Goal: Task Accomplishment & Management: Manage account settings

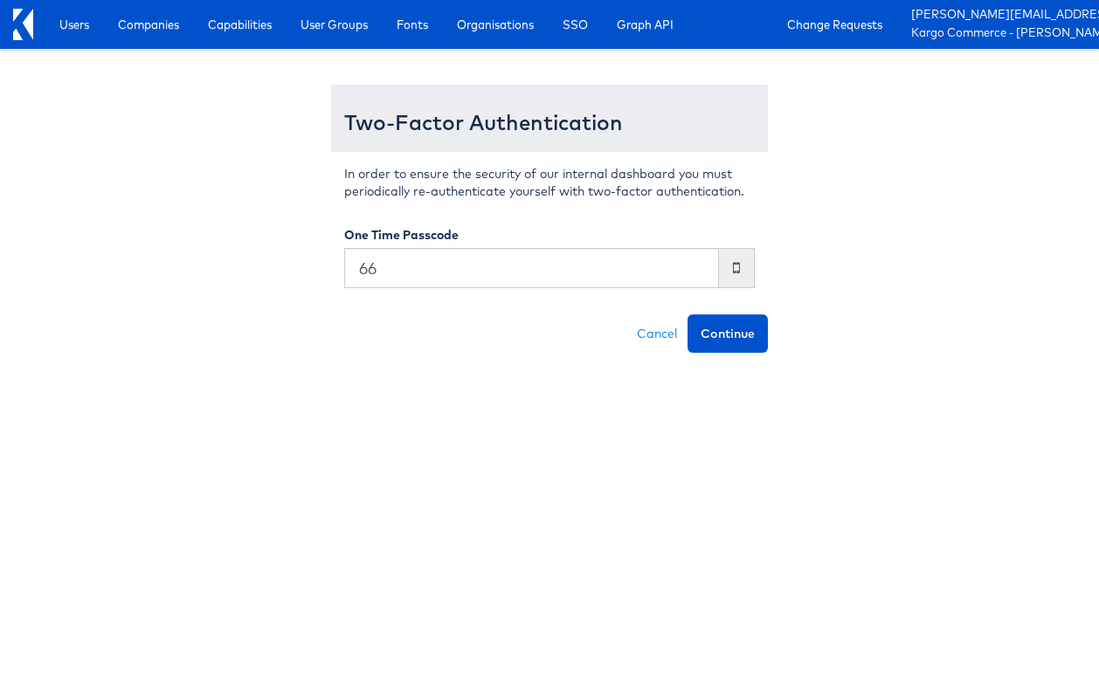
type input "6"
click at [687, 314] on button "Continue" at bounding box center [727, 333] width 80 height 38
type input "094059]"
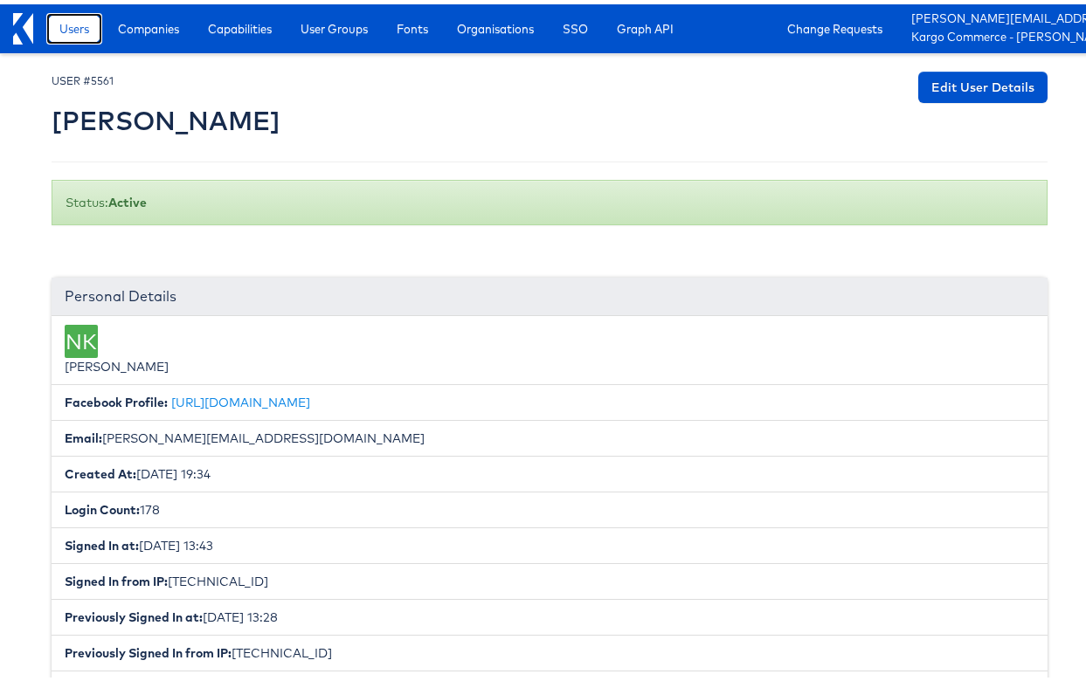
click at [55, 24] on link "Users" at bounding box center [74, 24] width 56 height 31
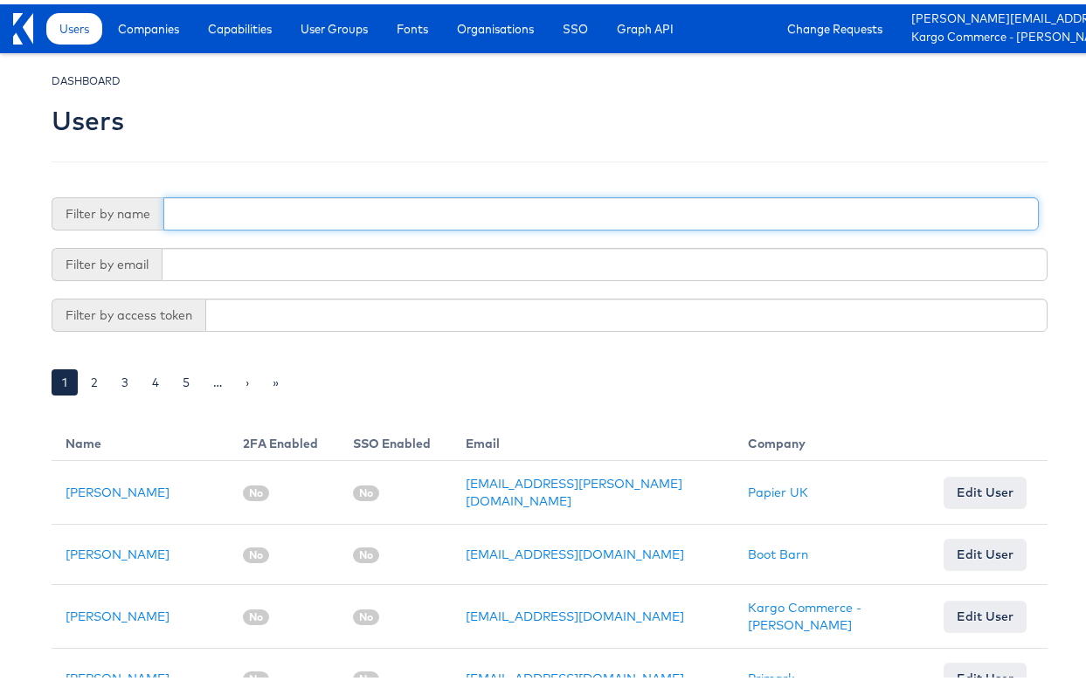
click at [218, 212] on input "text" at bounding box center [600, 209] width 875 height 33
type input "conrad"
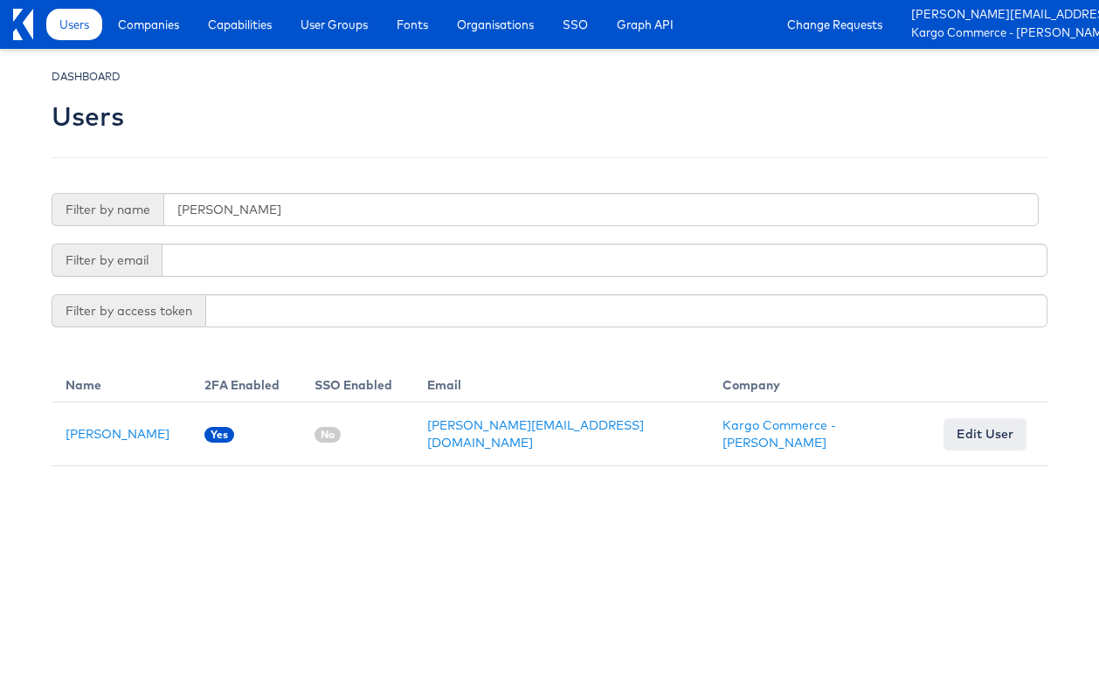
click at [212, 165] on div "DASHBOARD Users Filter by name conrad Filter by email Filter by access token Na…" at bounding box center [550, 266] width 996 height 399
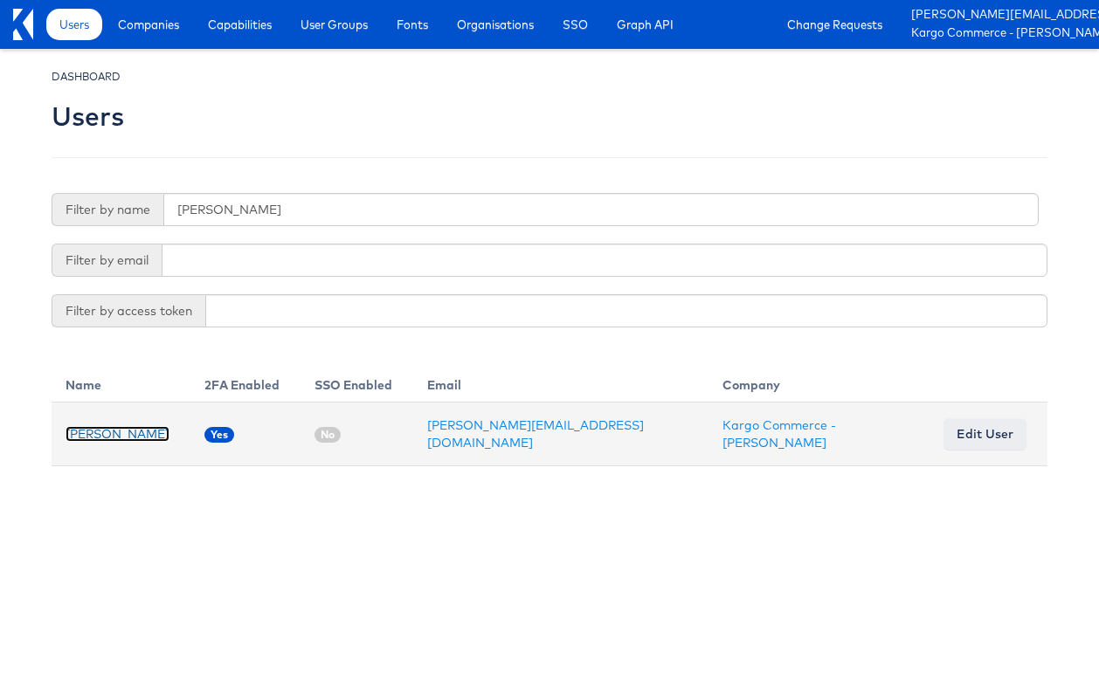
click at [91, 426] on link "Conrad Wala" at bounding box center [118, 434] width 104 height 16
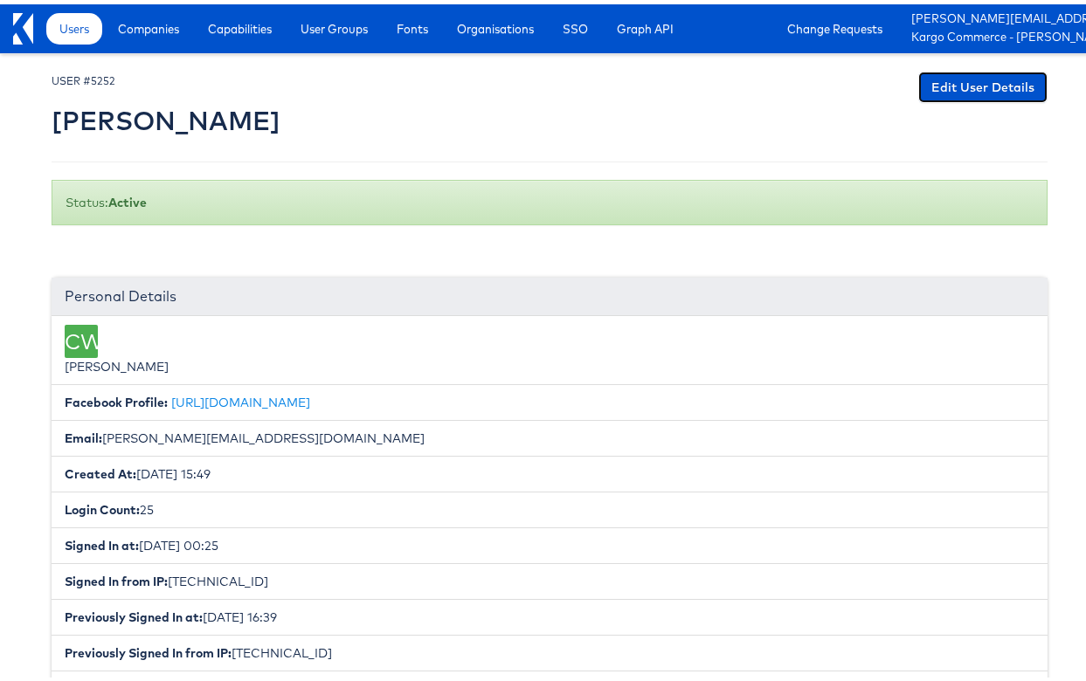
click at [940, 90] on link "Edit User Details" at bounding box center [982, 82] width 129 height 31
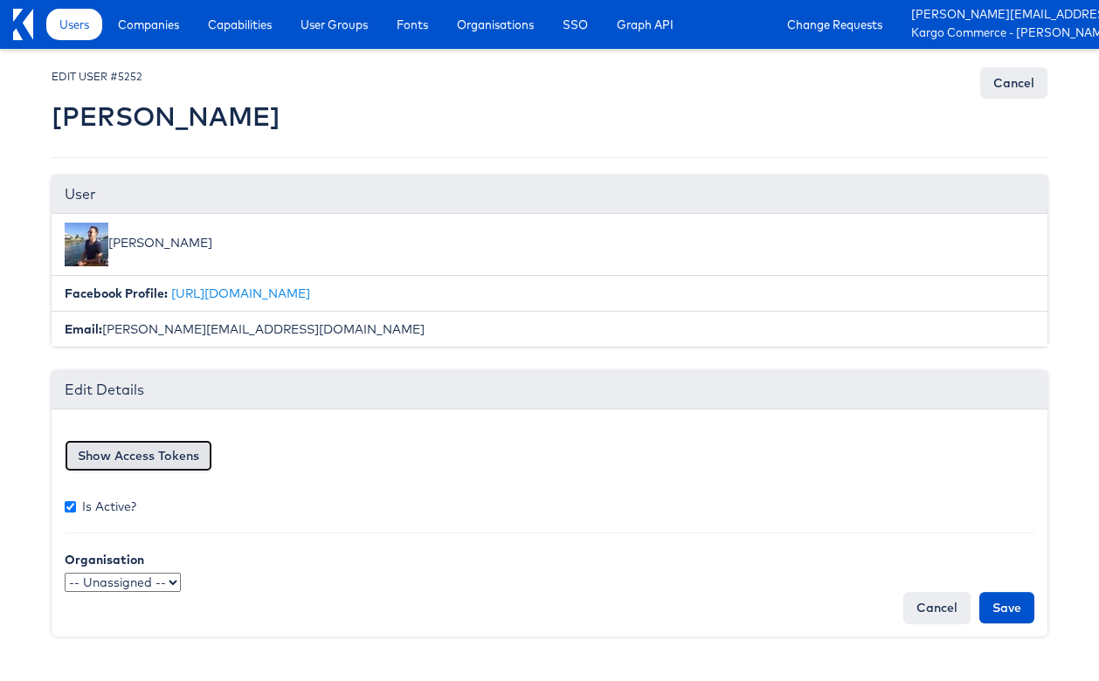
click at [162, 454] on button "Show Access Tokens" at bounding box center [139, 455] width 148 height 31
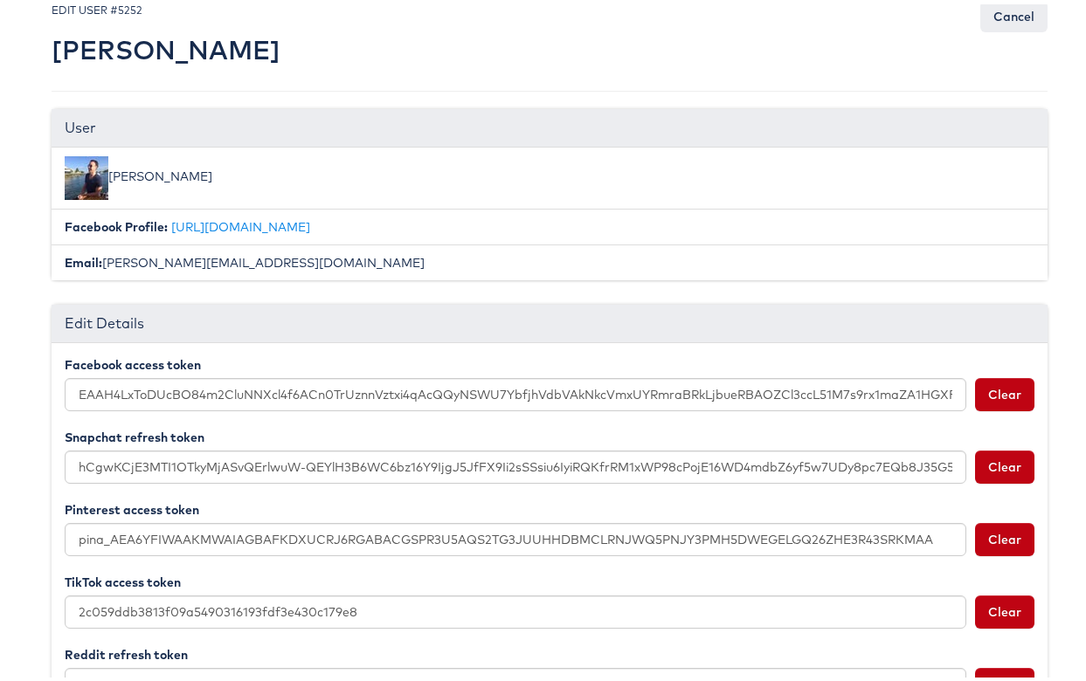
scroll to position [140, 0]
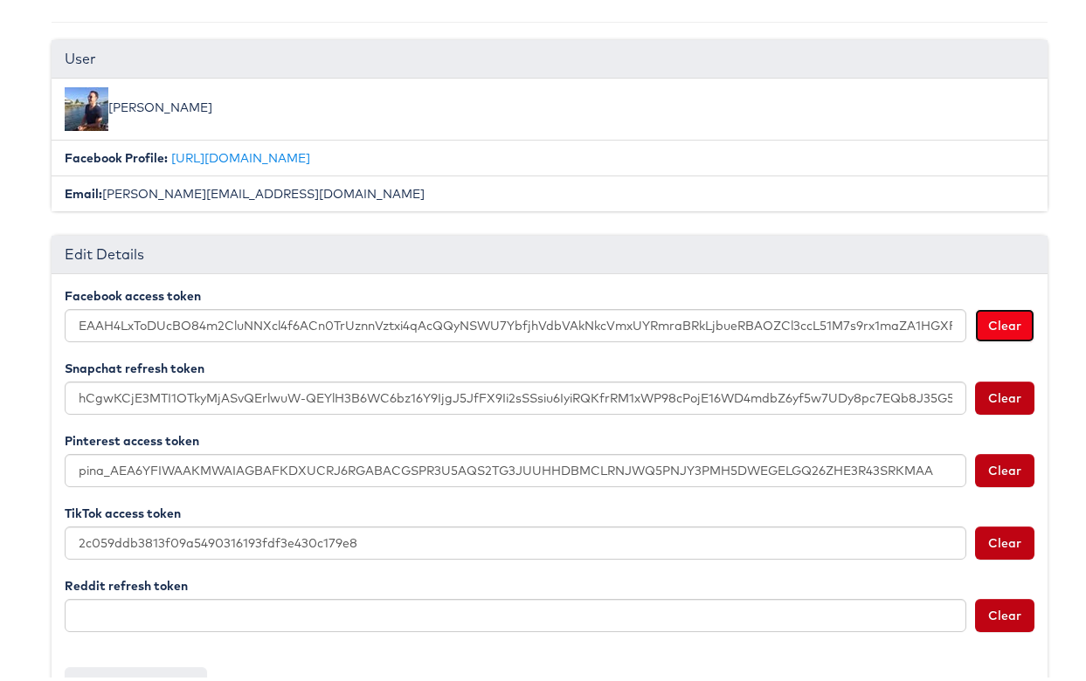
click at [1011, 315] on button "Clear" at bounding box center [1004, 321] width 59 height 33
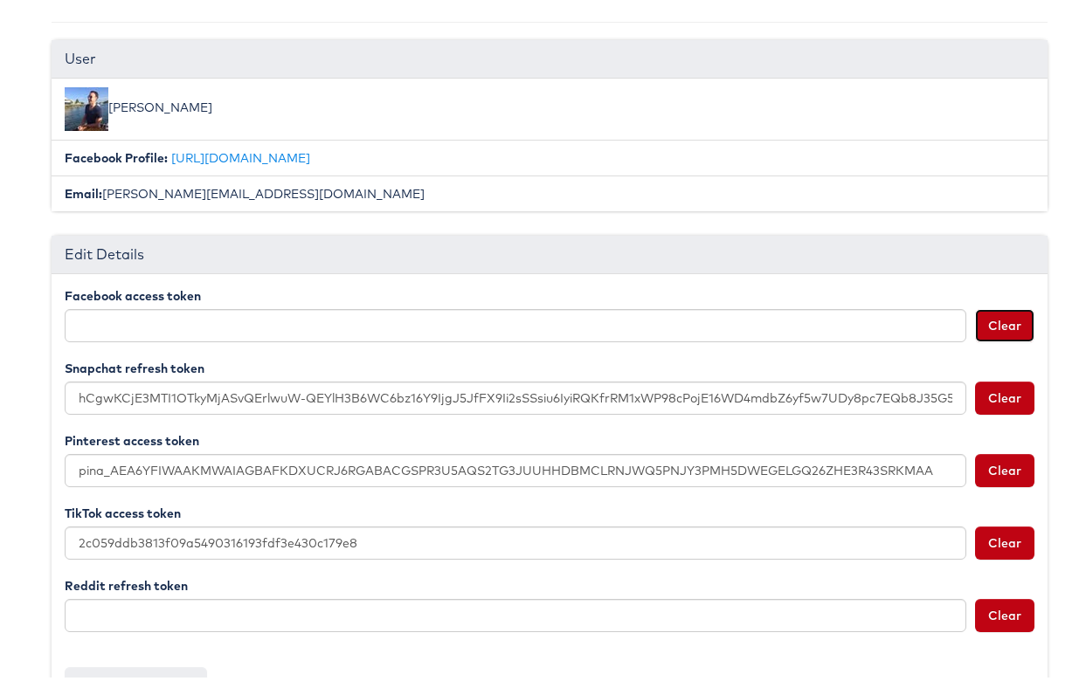
scroll to position [342, 0]
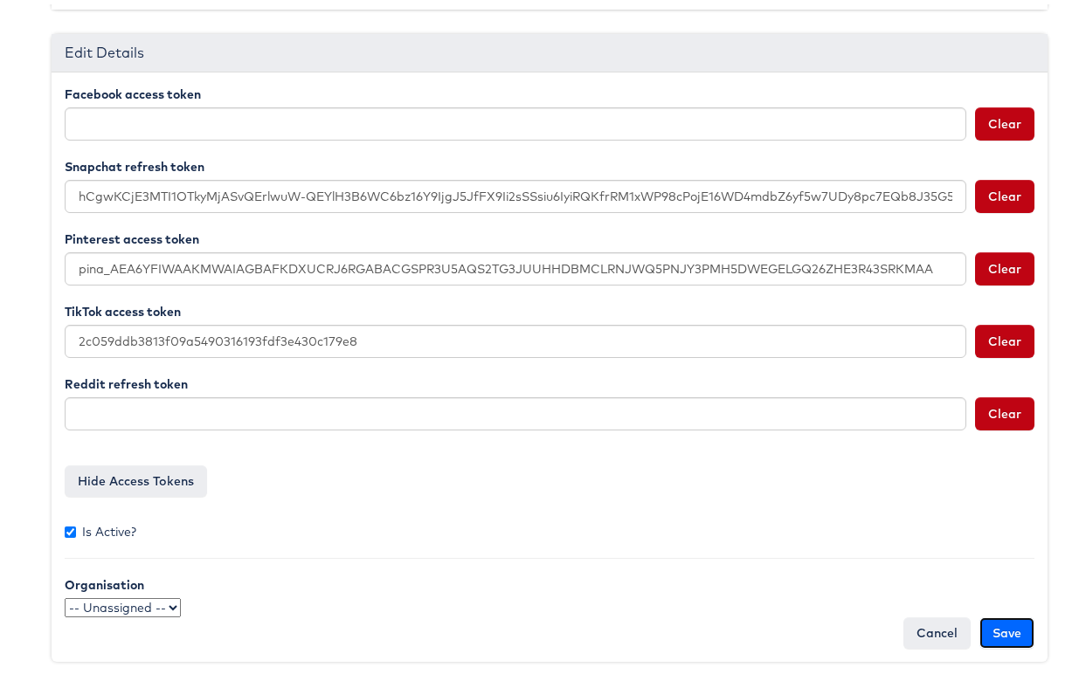
click at [994, 624] on input "Save" at bounding box center [1006, 628] width 55 height 31
type input "Saving..."
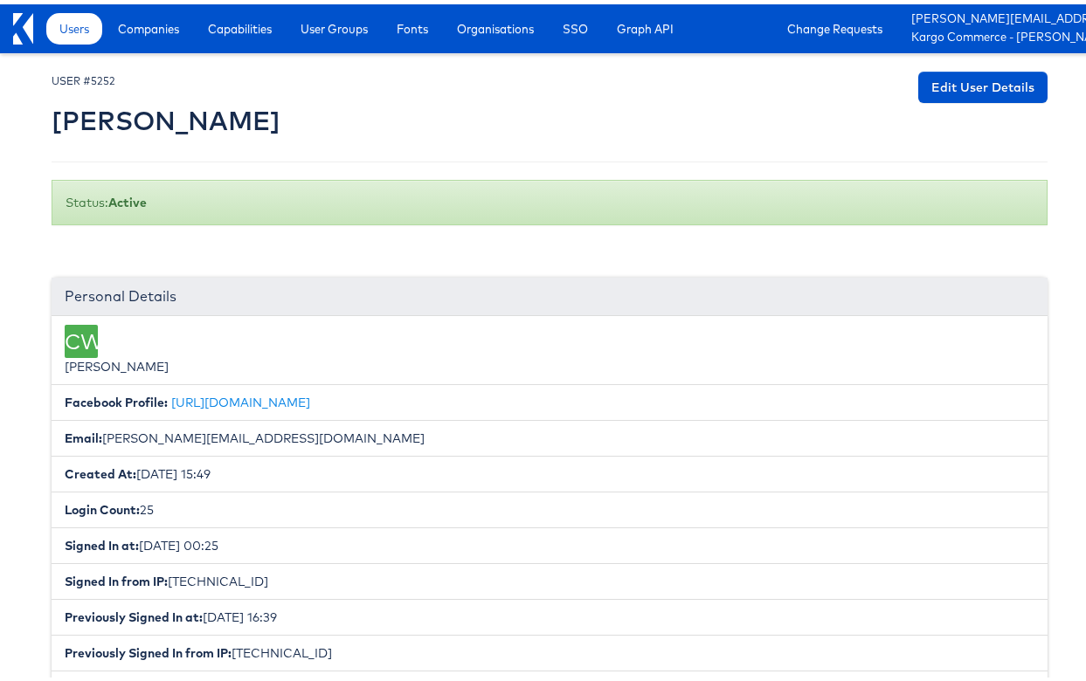
scroll to position [305, 0]
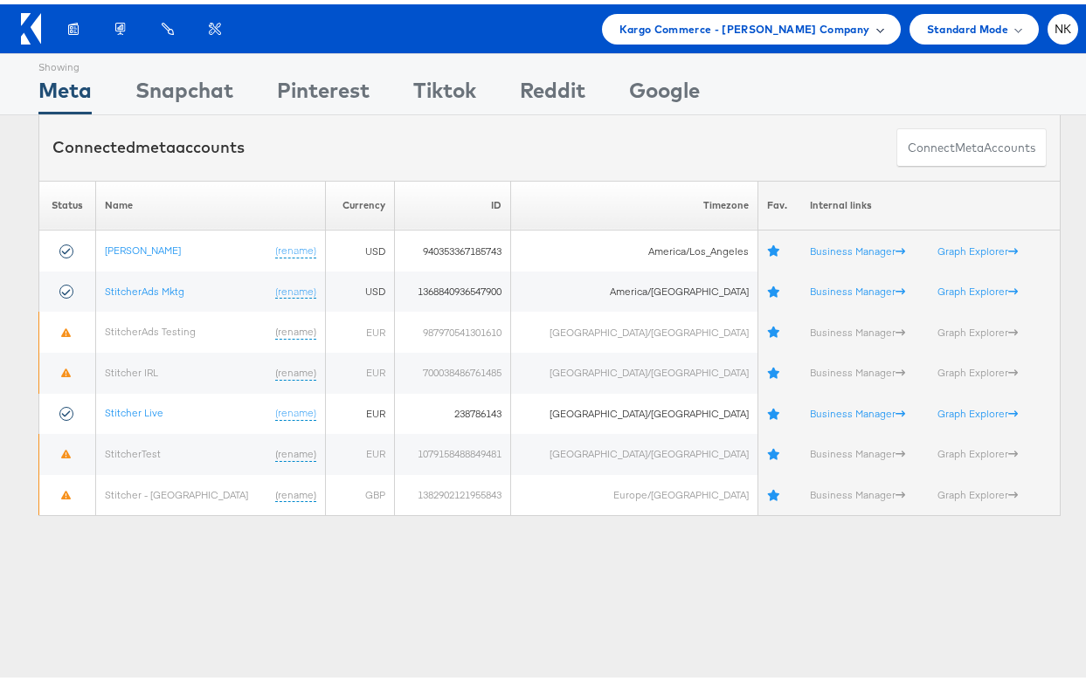
click at [730, 17] on span "Kargo Commerce - [PERSON_NAME] Company" at bounding box center [744, 25] width 251 height 18
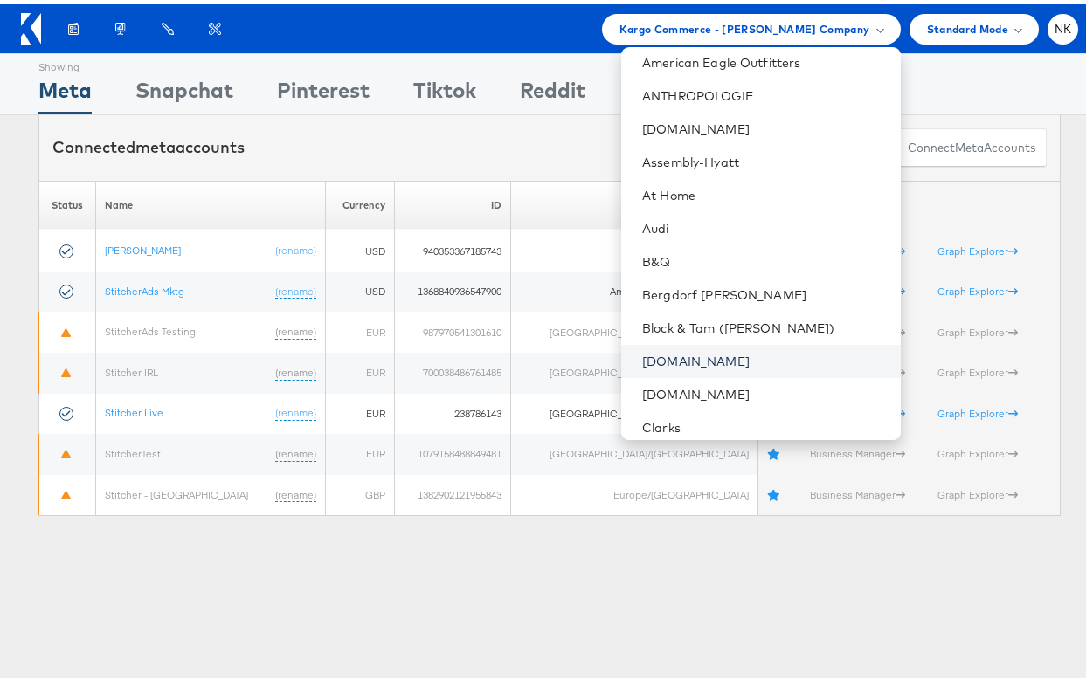
scroll to position [161, 0]
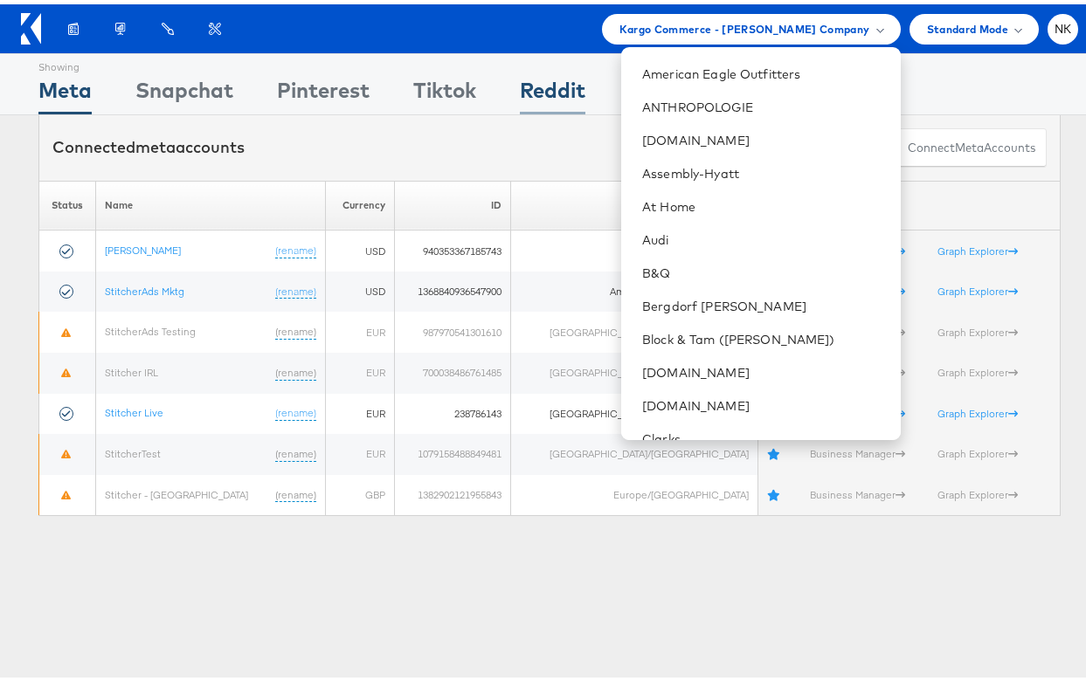
click at [521, 77] on div "Reddit" at bounding box center [553, 90] width 66 height 39
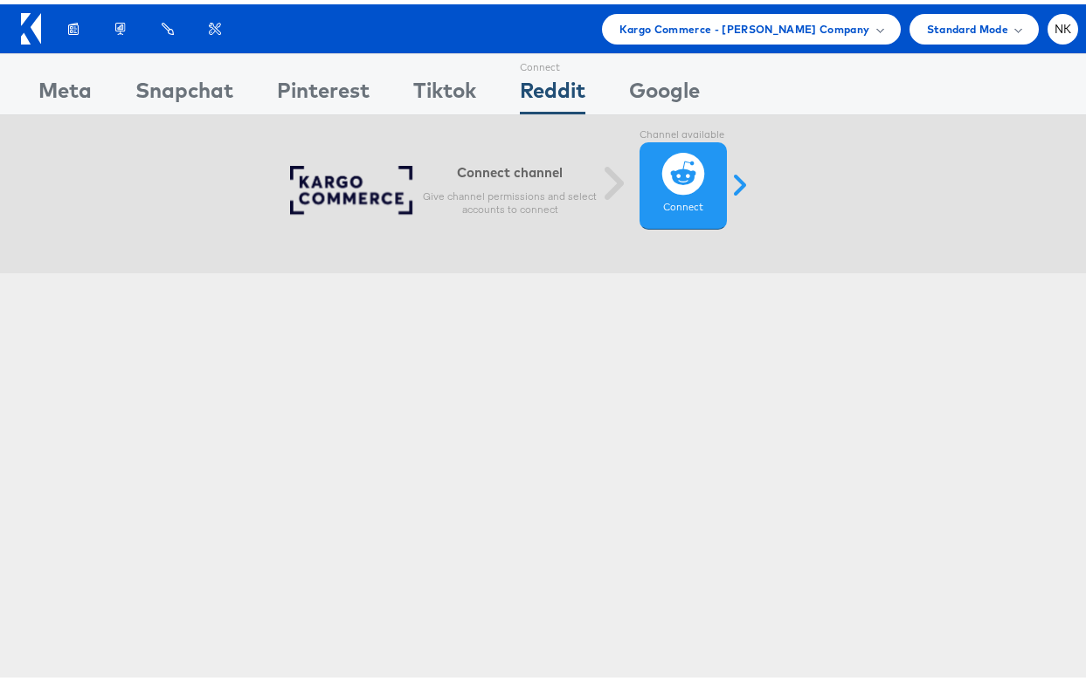
click at [1065, 30] on div "Products Product Catalogs Enhance Your Product Catalog, Map Them to Publishers,…" at bounding box center [549, 24] width 1099 height 49
click at [64, 99] on div "Meta" at bounding box center [64, 90] width 53 height 39
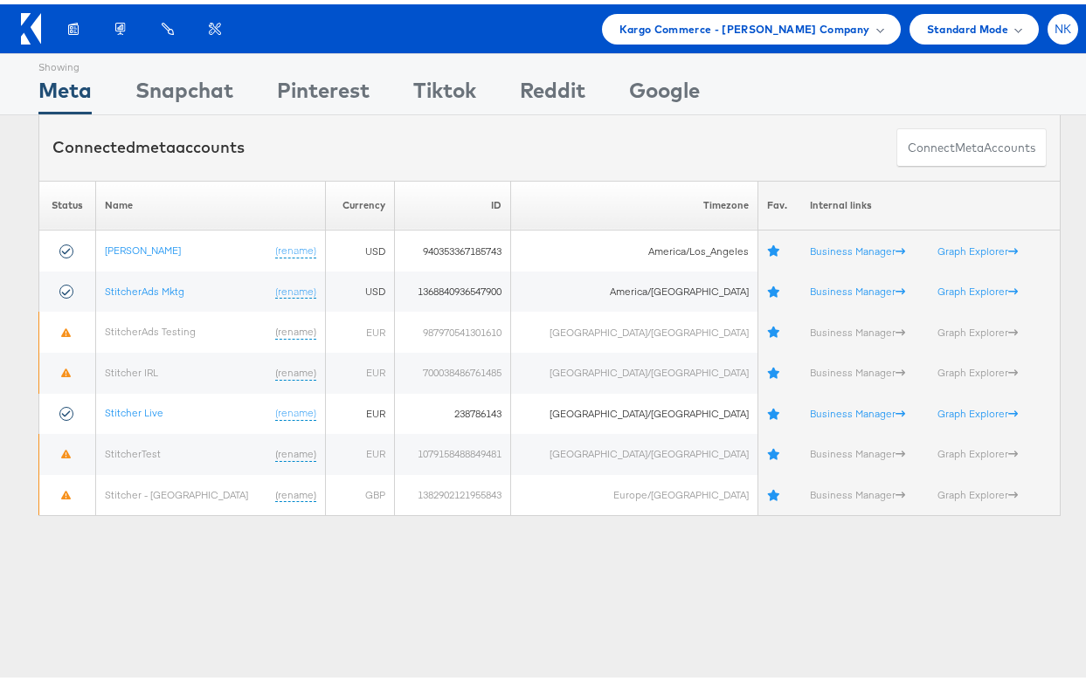
click at [1063, 21] on div "NK" at bounding box center [1062, 25] width 31 height 31
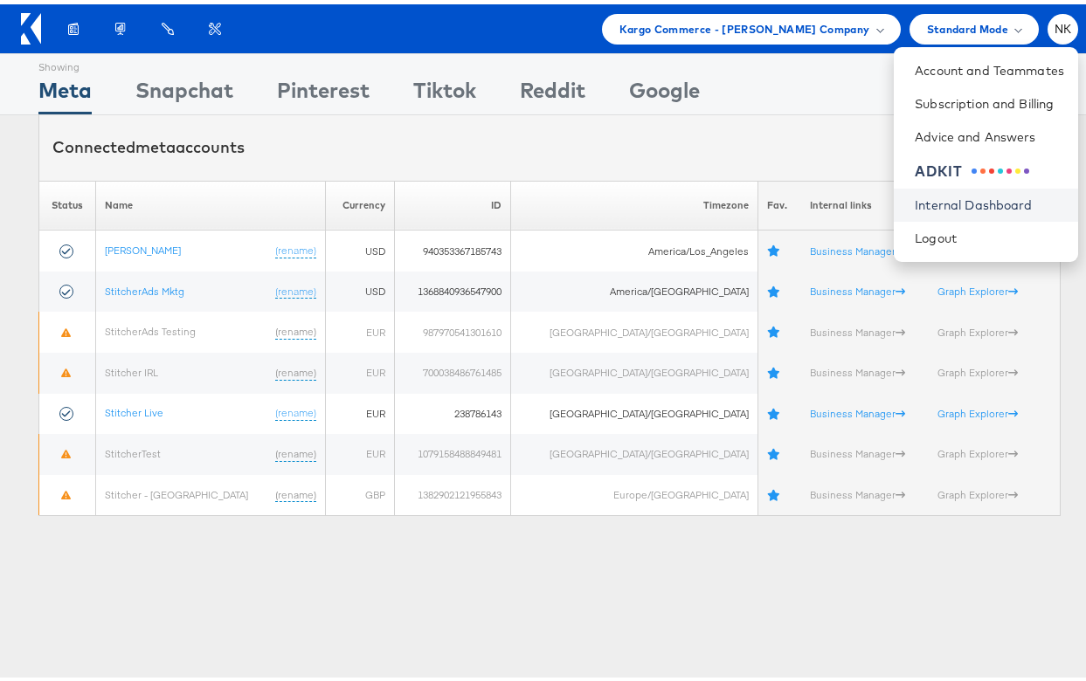
click at [985, 194] on link "Internal Dashboard" at bounding box center [989, 200] width 149 height 17
click at [732, 23] on span "Kargo Commerce - Namit Kumar Company" at bounding box center [744, 25] width 251 height 18
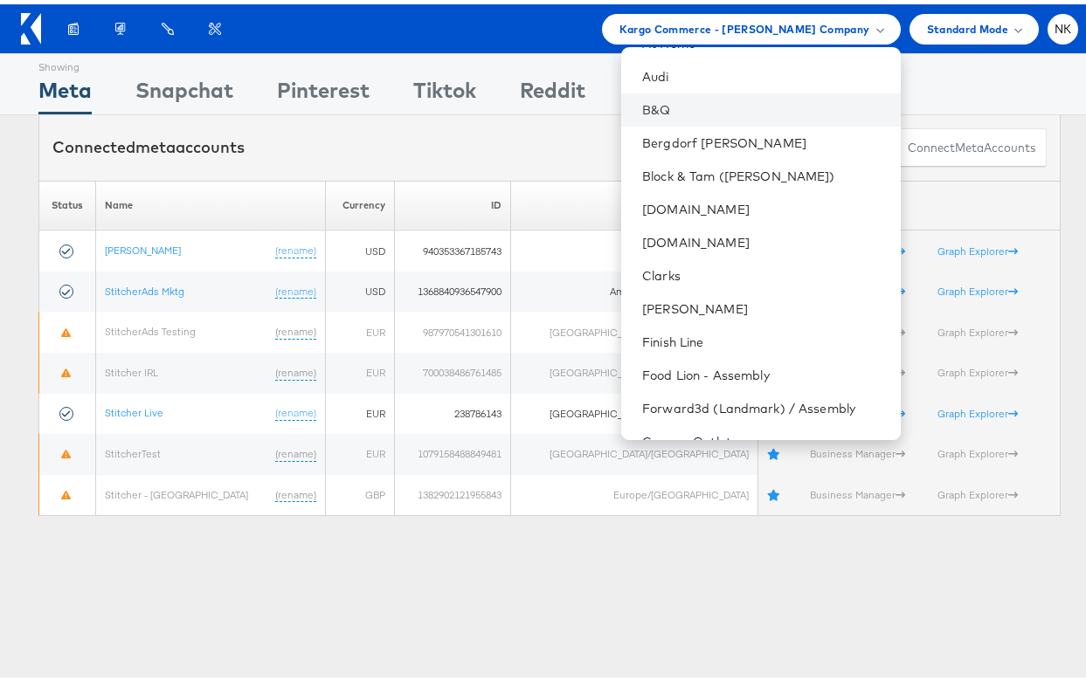
scroll to position [313, 0]
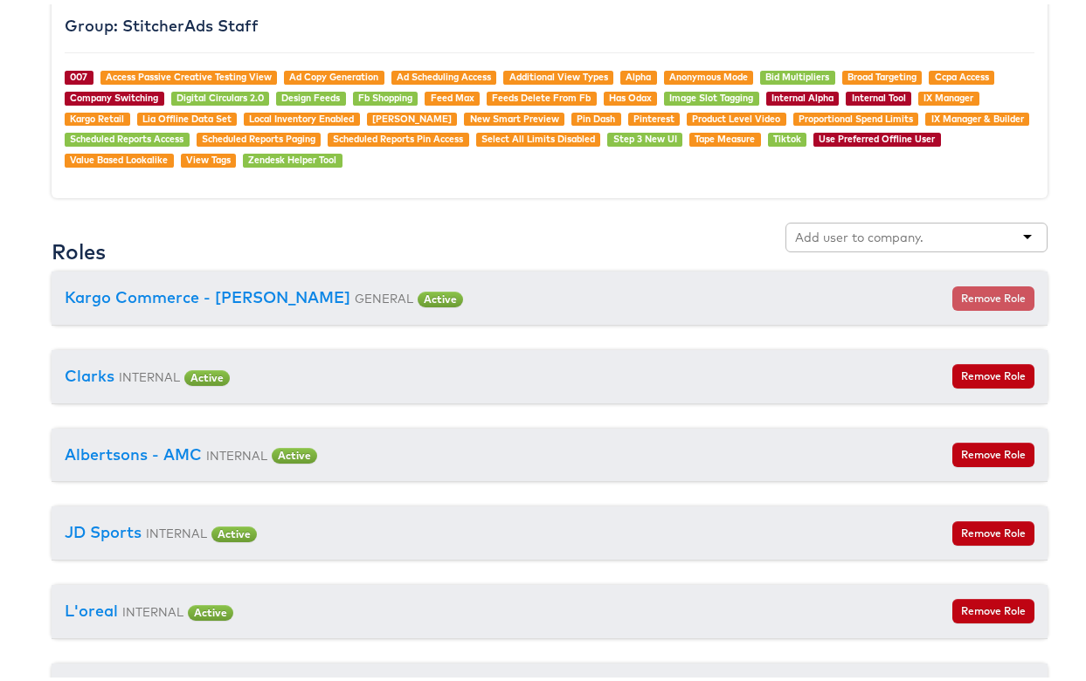
scroll to position [1933, 0]
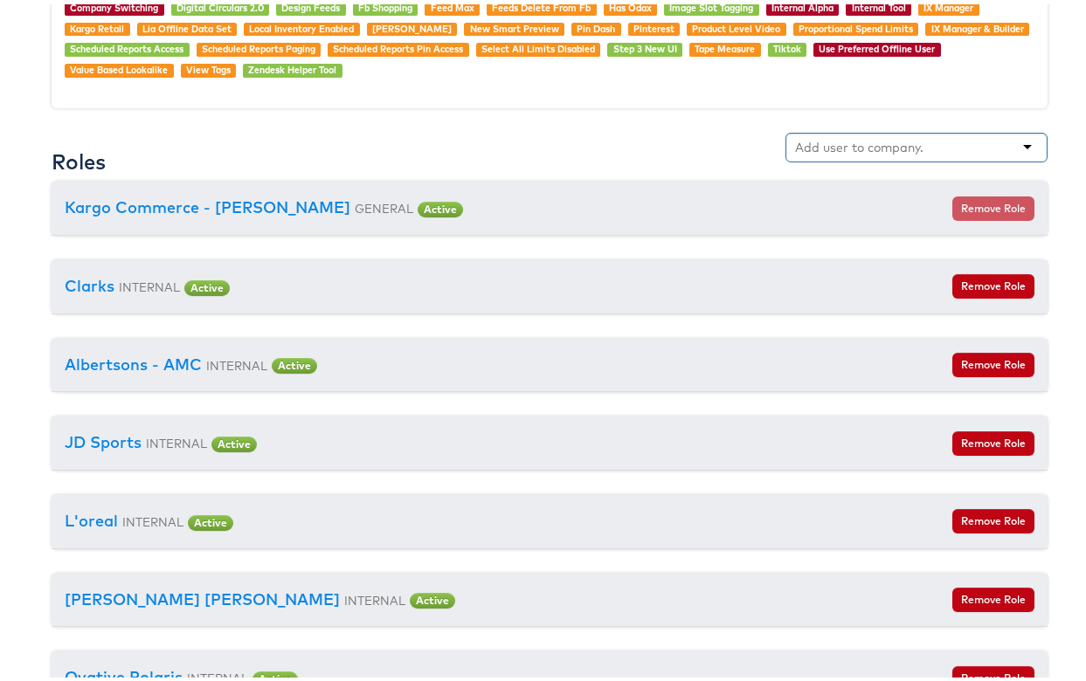
click at [815, 148] on input "text" at bounding box center [859, 143] width 128 height 17
type input "belk"
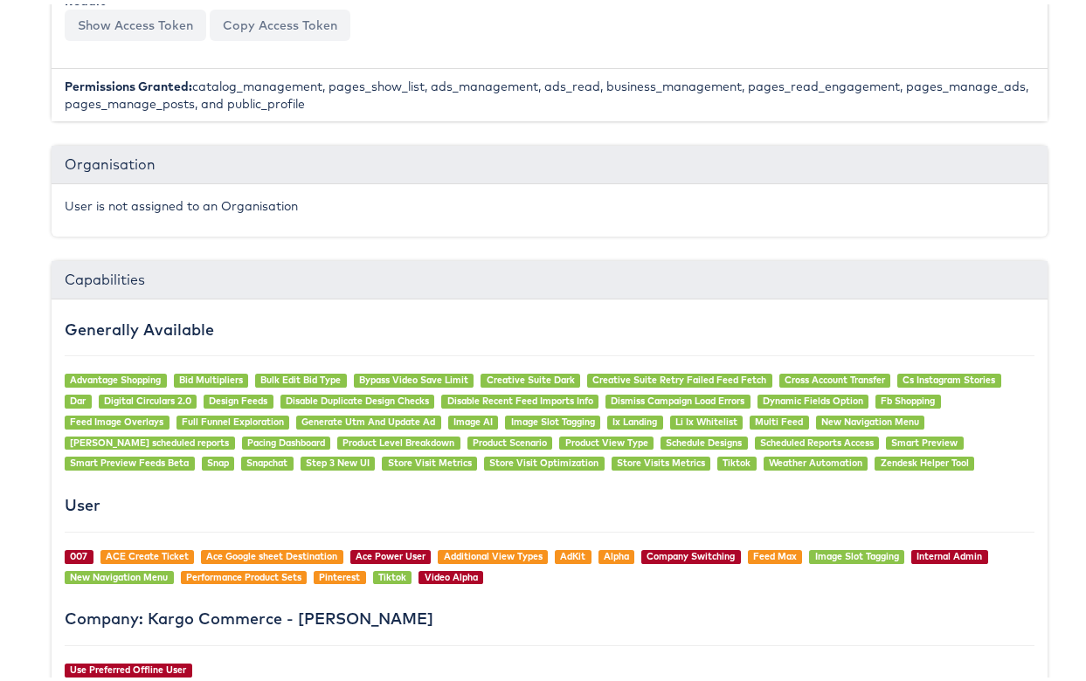
scroll to position [0, 0]
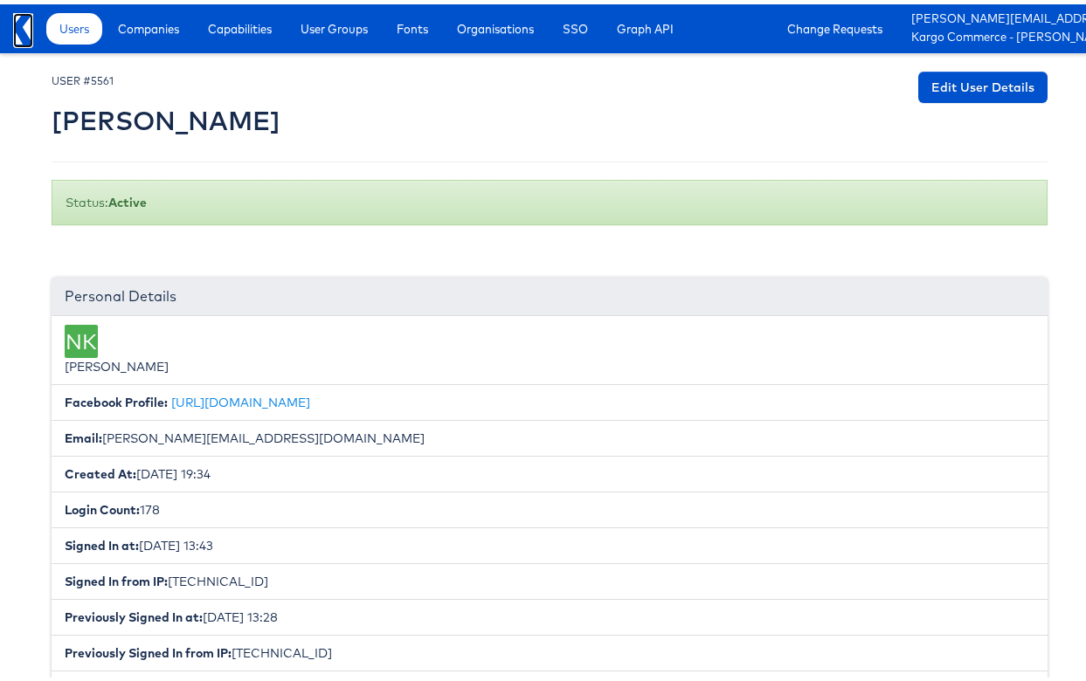
click at [21, 30] on icon at bounding box center [23, 24] width 20 height 31
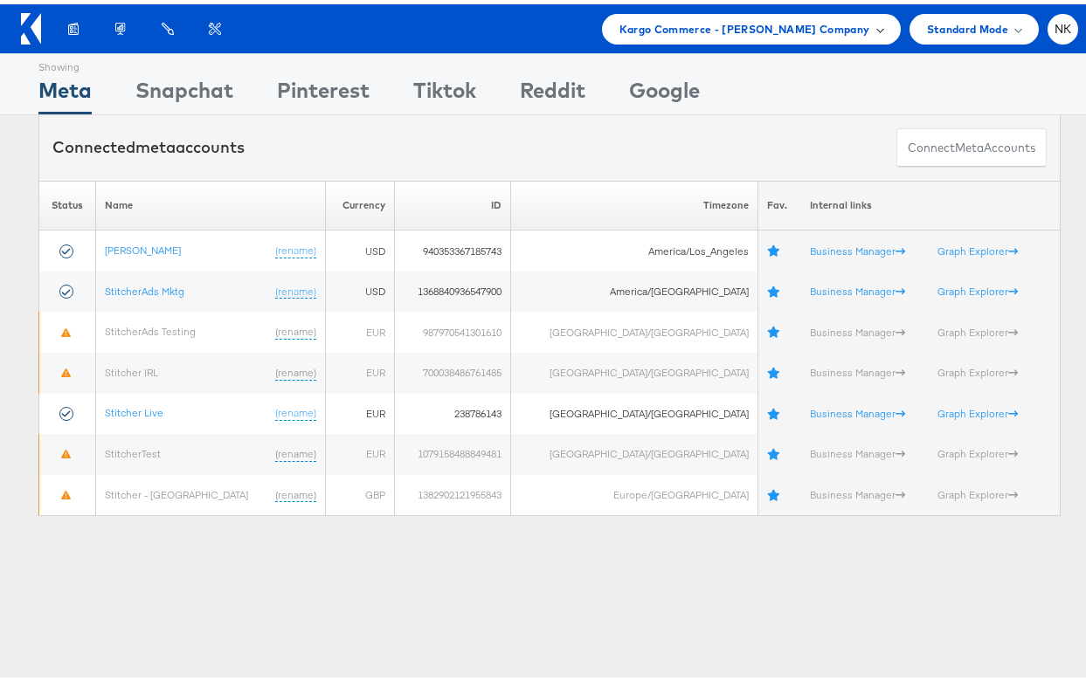
click at [643, 20] on span "Kargo Commerce - Namit Kumar Company" at bounding box center [744, 25] width 251 height 18
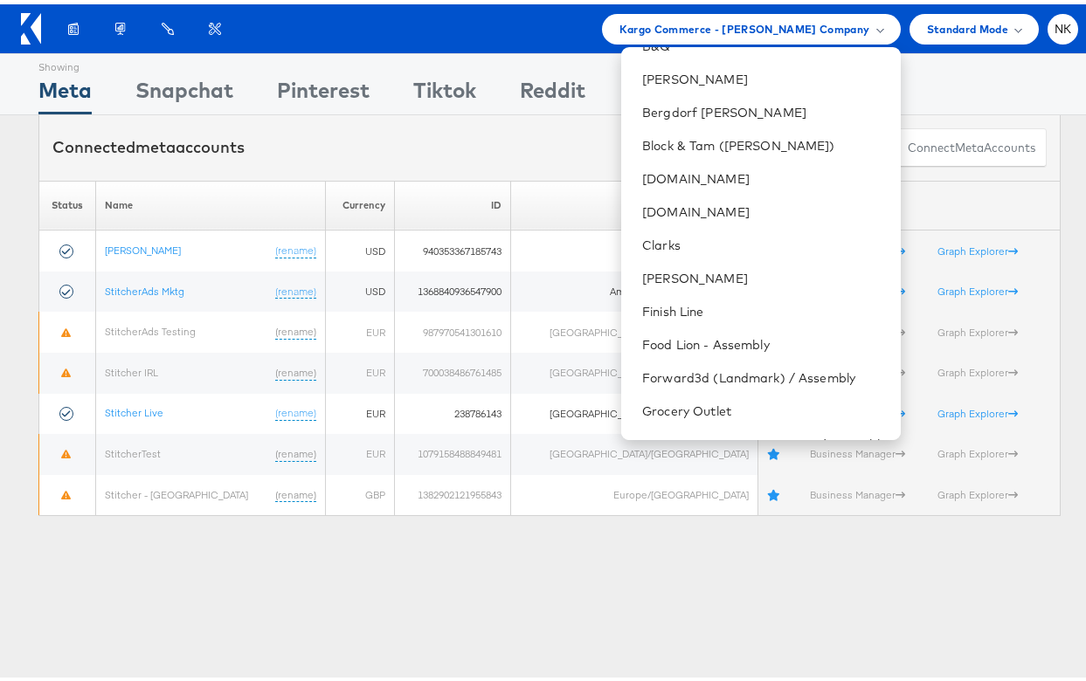
scroll to position [209, 0]
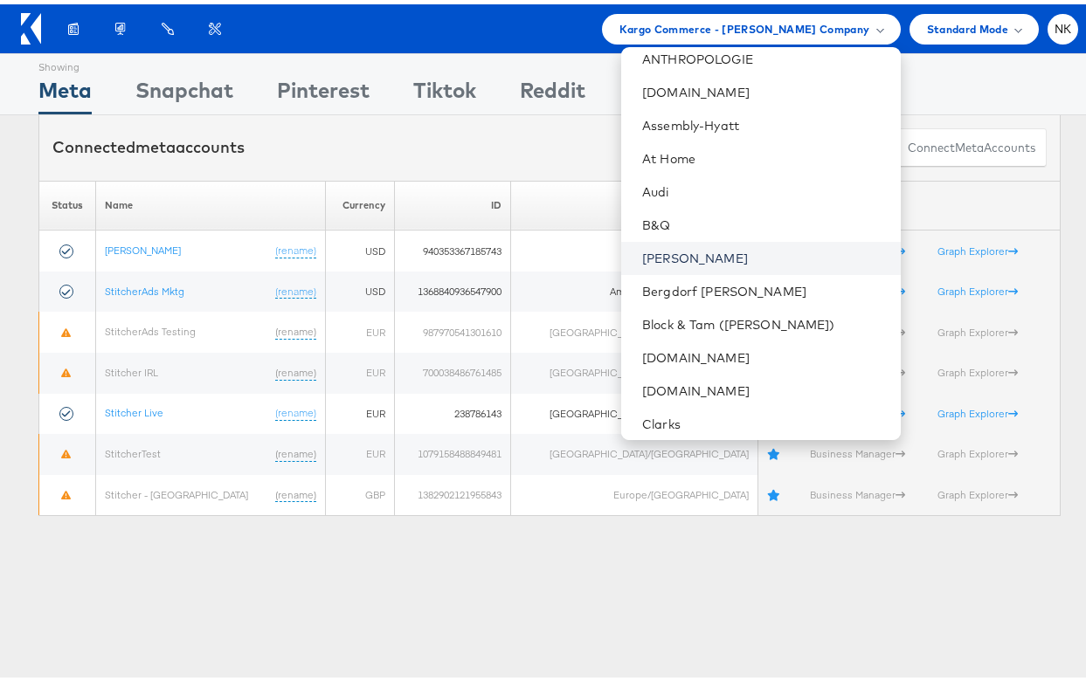
click at [757, 254] on link "[PERSON_NAME]" at bounding box center [764, 253] width 244 height 17
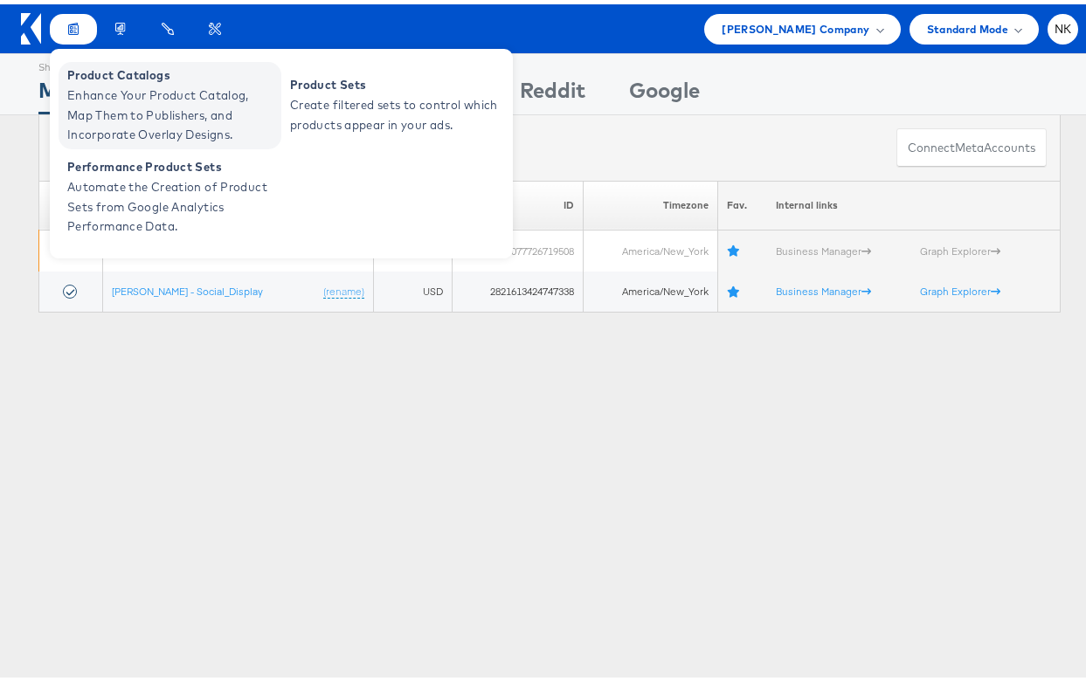
click at [91, 84] on span "Enhance Your Product Catalog, Map Them to Publishers, and Incorporate Overlay D…" at bounding box center [172, 110] width 210 height 59
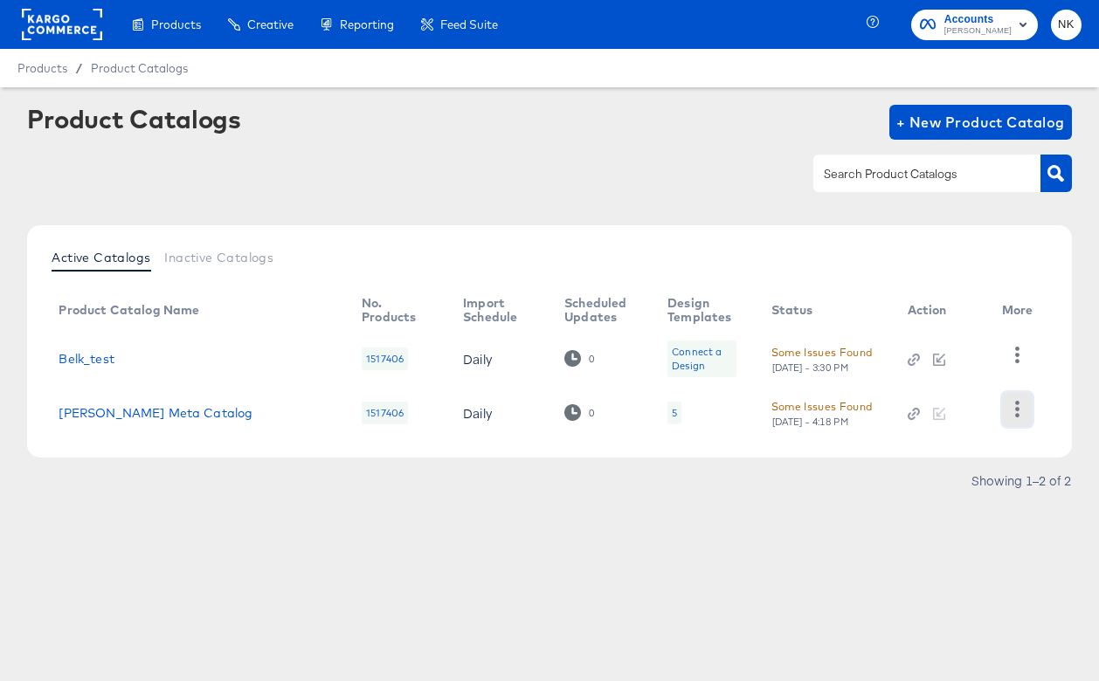
click at [1022, 415] on icon "button" at bounding box center [1017, 409] width 17 height 17
click at [823, 197] on div "Product Catalogs + New Product Catalog" at bounding box center [549, 158] width 1044 height 107
click at [128, 409] on link "Belk Meta Catalog" at bounding box center [156, 413] width 194 height 14
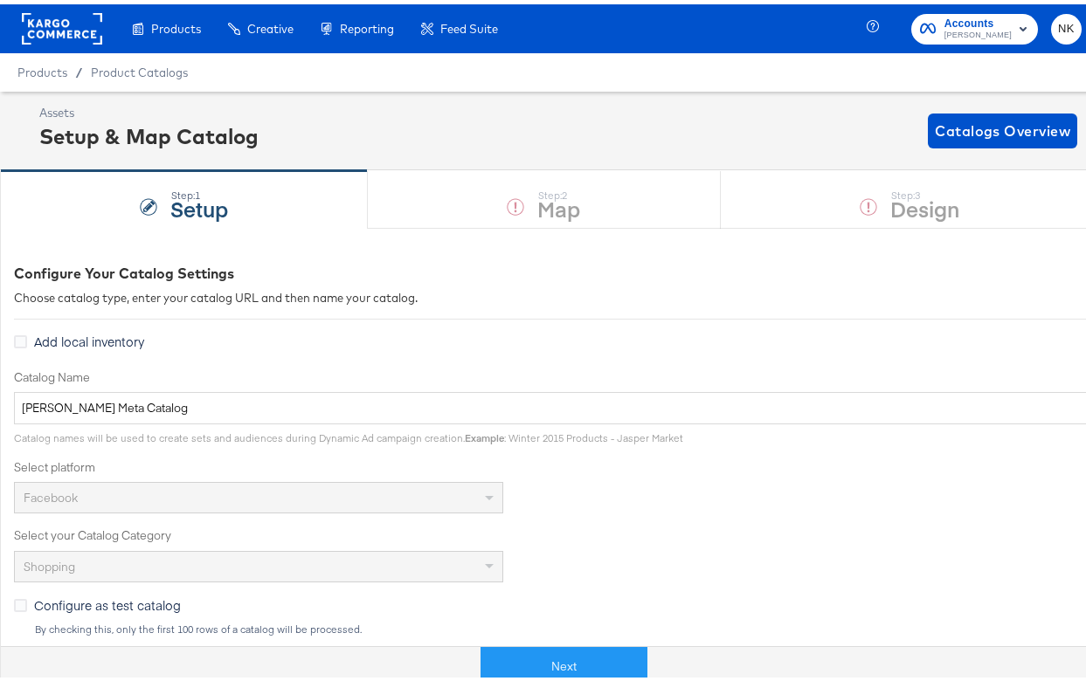
scroll to position [480, 0]
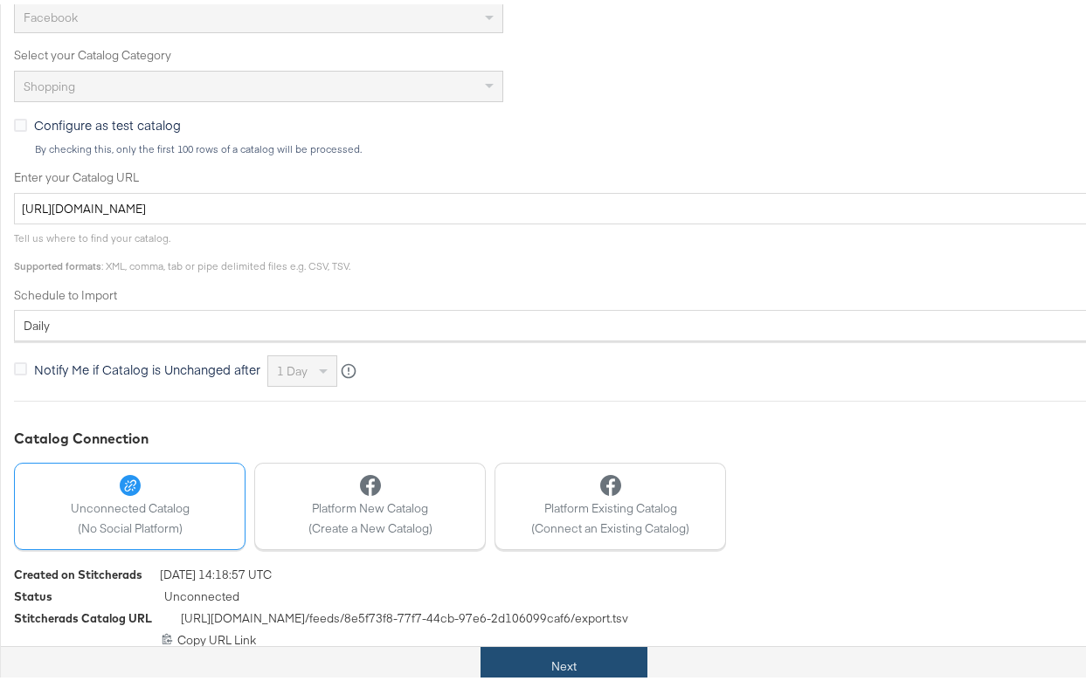
click at [545, 644] on button "Next" at bounding box center [563, 662] width 167 height 39
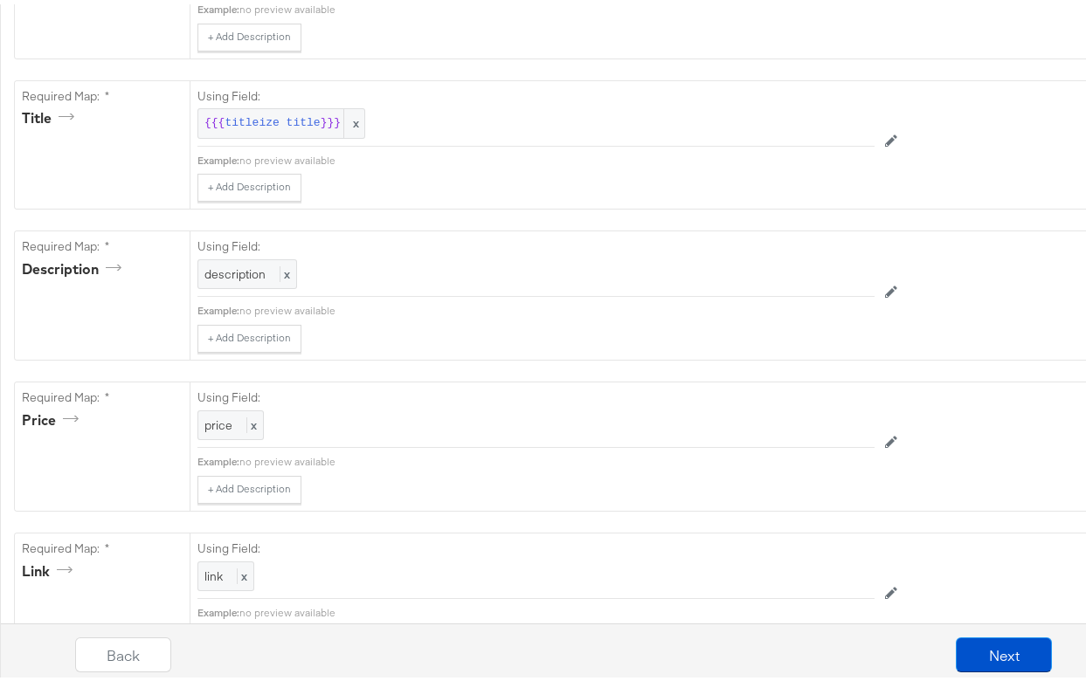
scroll to position [0, 0]
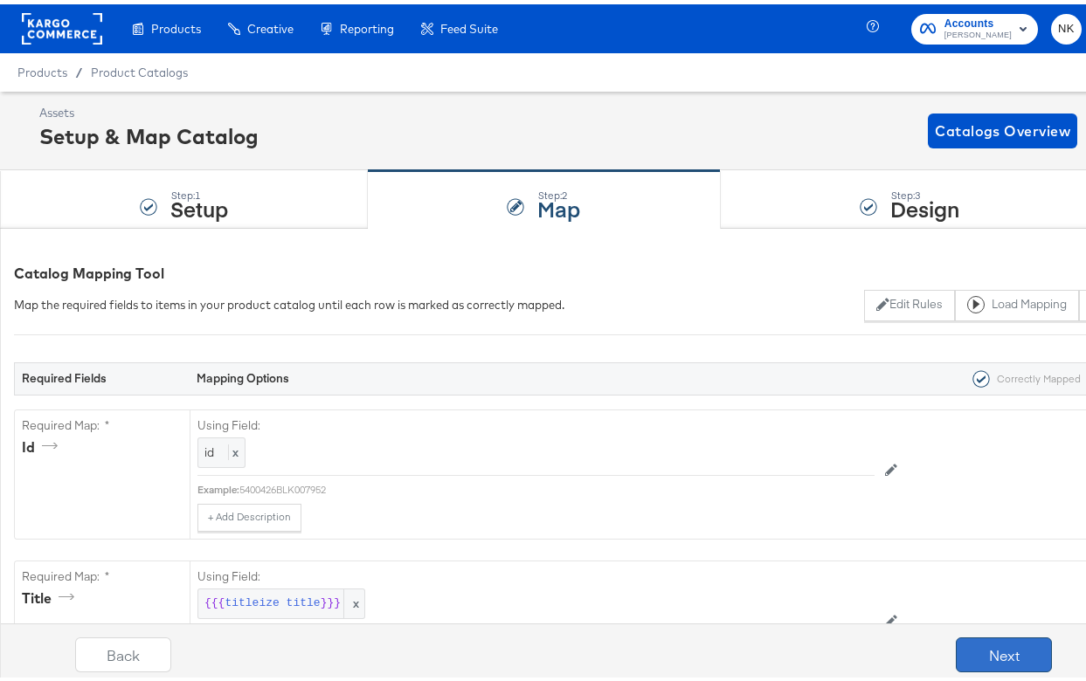
click at [970, 639] on button "Next" at bounding box center [1004, 650] width 96 height 35
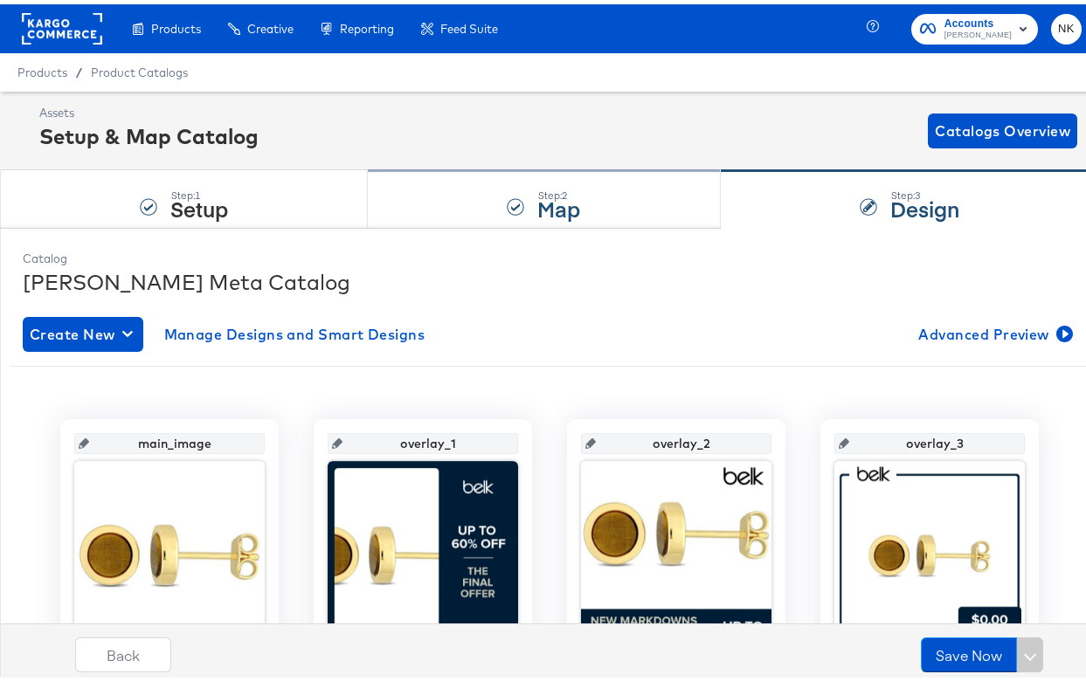
click at [459, 202] on div "Step: 2 Map" at bounding box center [544, 196] width 352 height 58
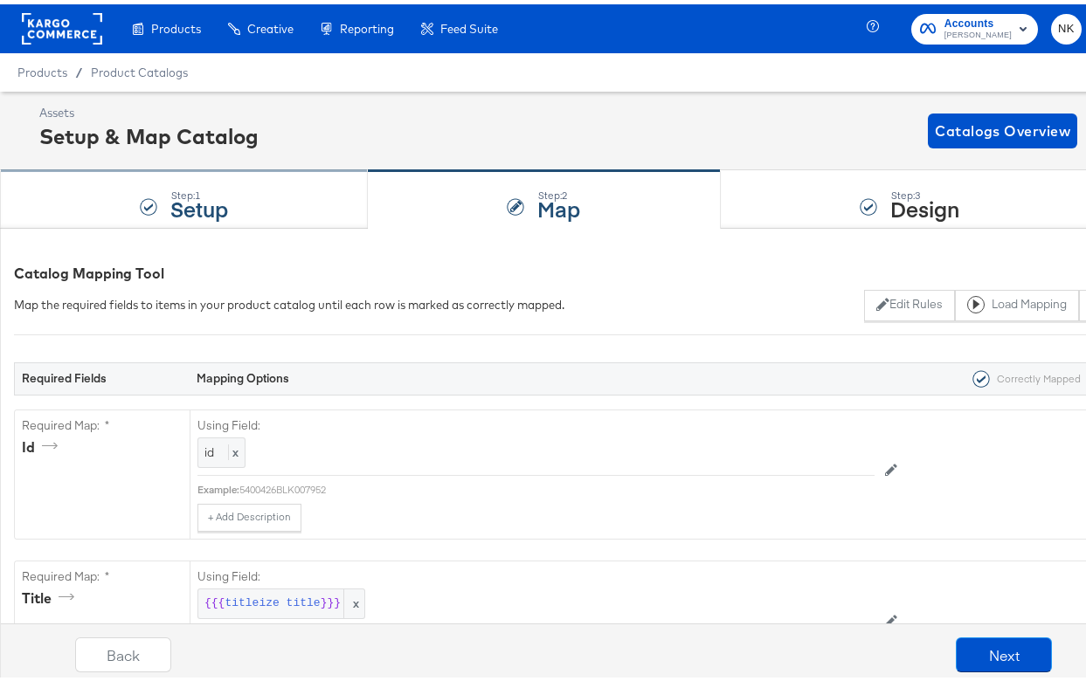
click at [279, 184] on div "Step: 1 Setup" at bounding box center [184, 196] width 368 height 58
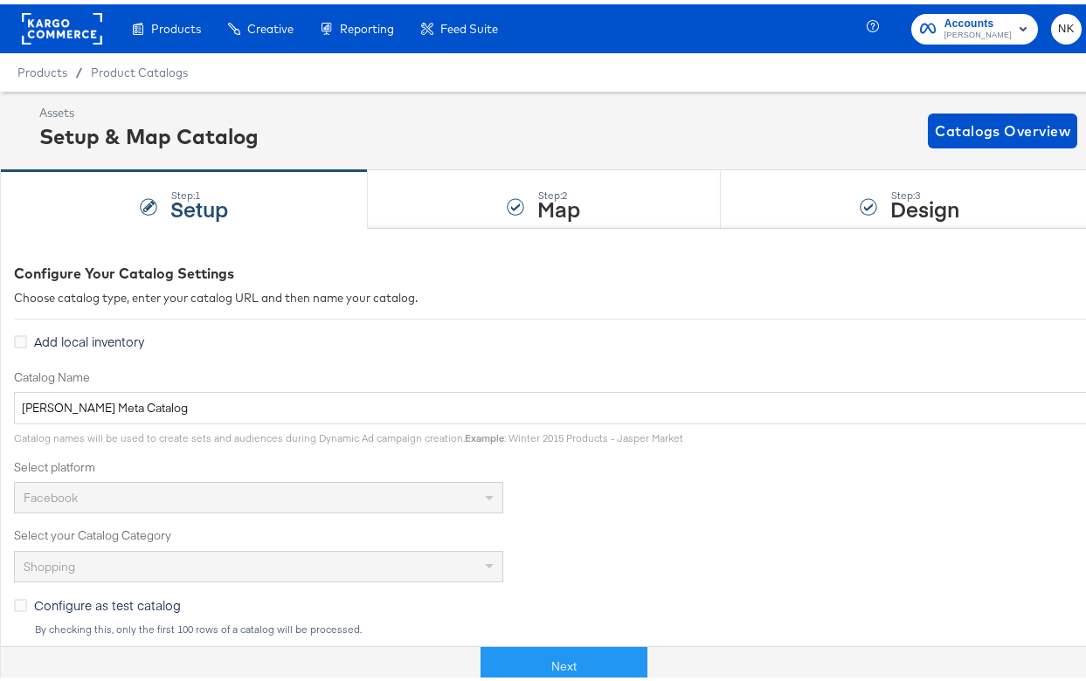
click at [31, 27] on rect at bounding box center [62, 24] width 80 height 31
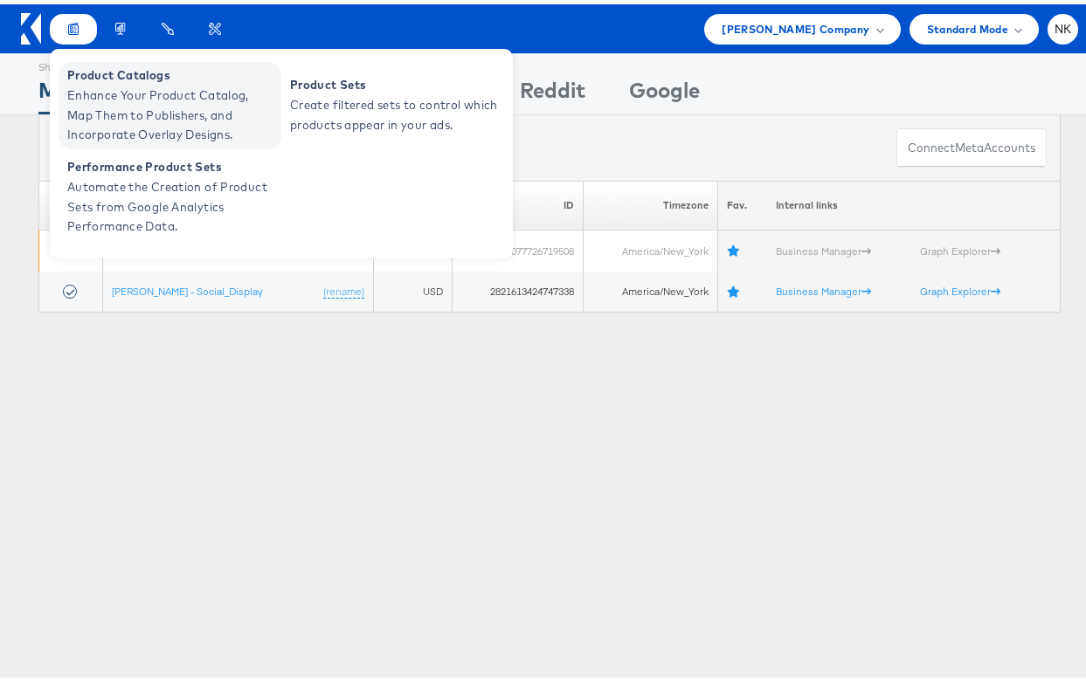
click at [91, 81] on span "Enhance Your Product Catalog, Map Them to Publishers, and Incorporate Overlay D…" at bounding box center [172, 110] width 210 height 59
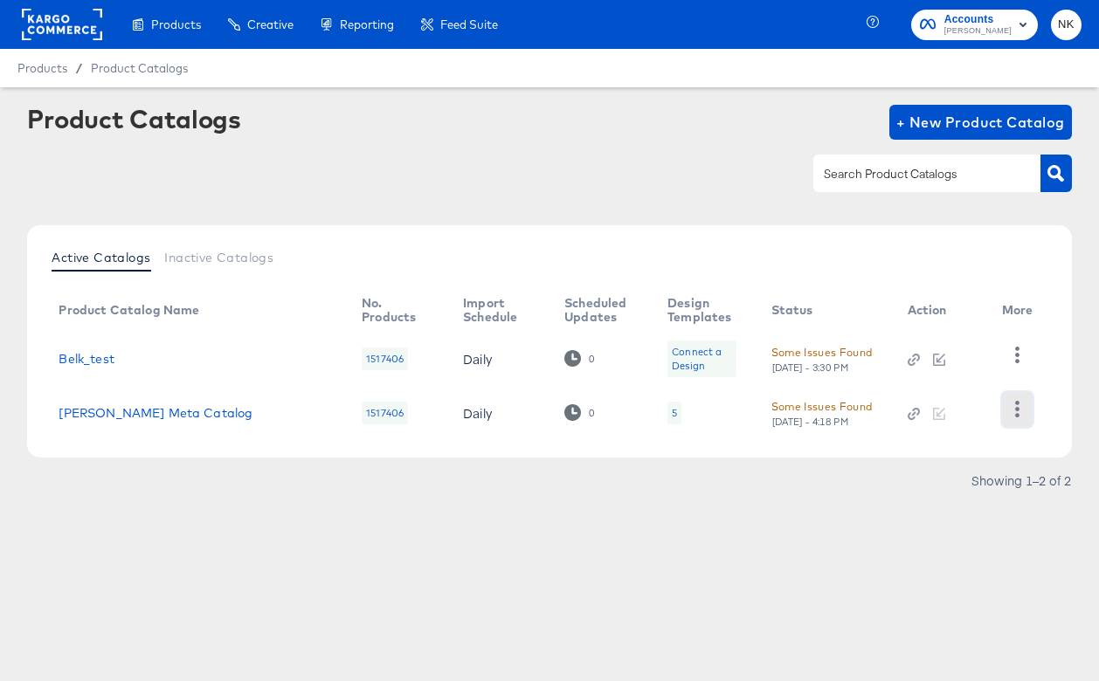
click at [1018, 412] on icon "button" at bounding box center [1017, 409] width 17 height 17
click at [997, 463] on div "Active Catalogs Inactive Catalogs Product Catalog Name No. Products Import Sche…" at bounding box center [549, 364] width 1044 height 278
click at [1021, 392] on button "button" at bounding box center [1017, 409] width 31 height 35
click at [998, 447] on div "Active Catalogs Inactive Catalogs Product Catalog Name No. Products Import Sche…" at bounding box center [549, 341] width 1044 height 232
click at [533, 166] on div at bounding box center [549, 173] width 1044 height 39
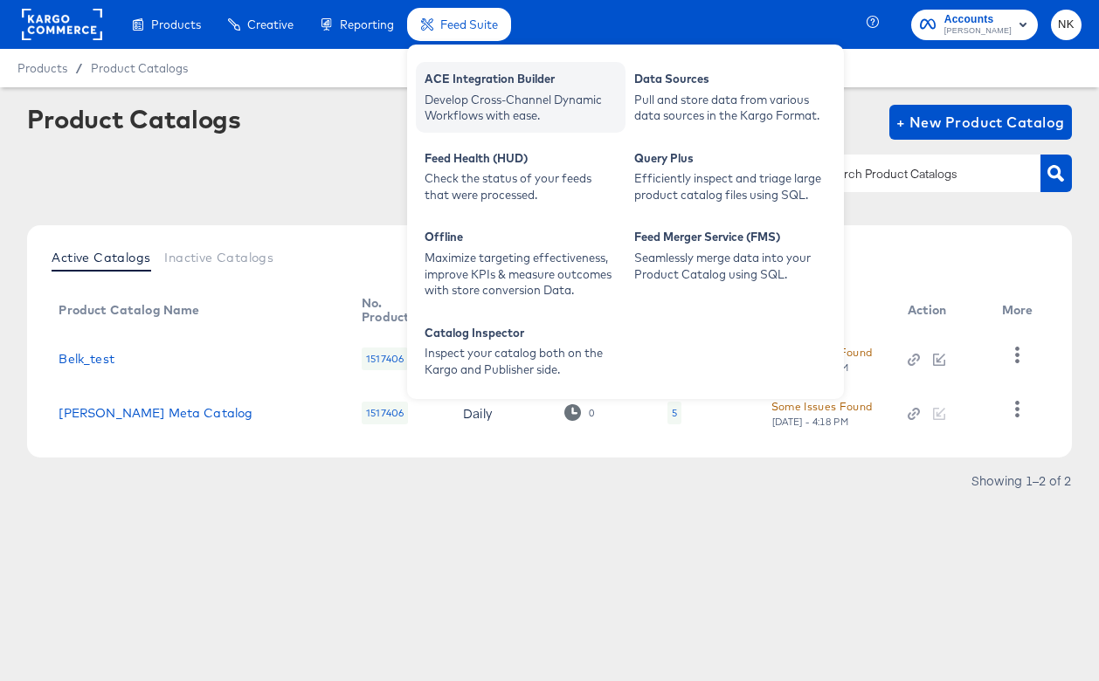
click at [475, 74] on div "ACE Integration Builder" at bounding box center [521, 81] width 192 height 21
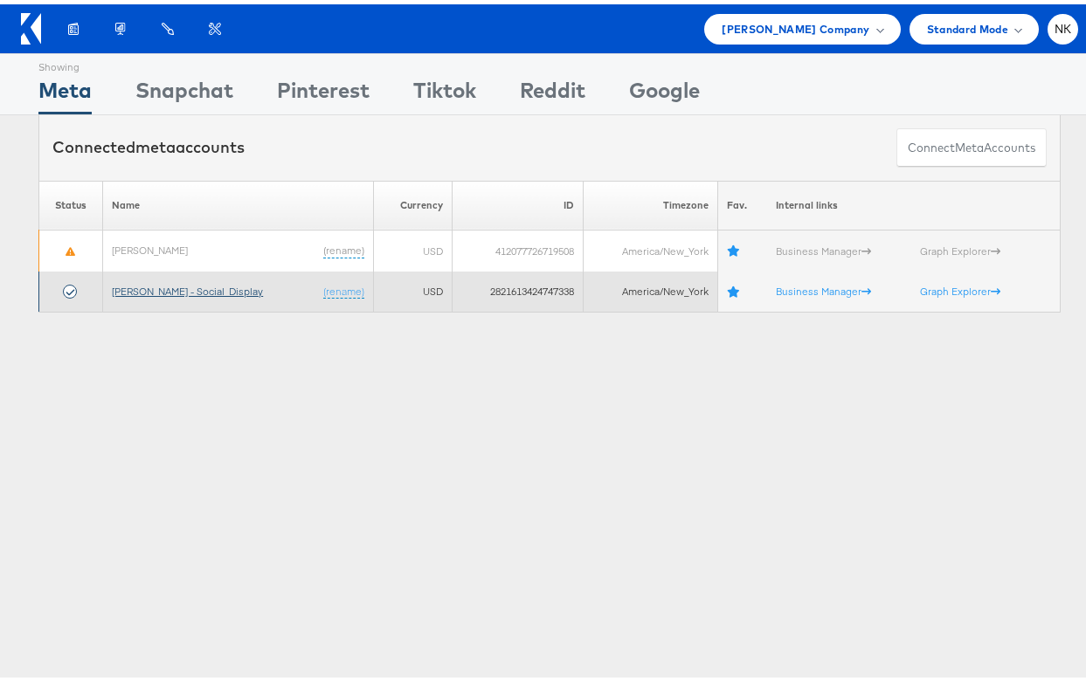
click at [184, 290] on link "[PERSON_NAME] - Social_Display" at bounding box center [187, 286] width 151 height 13
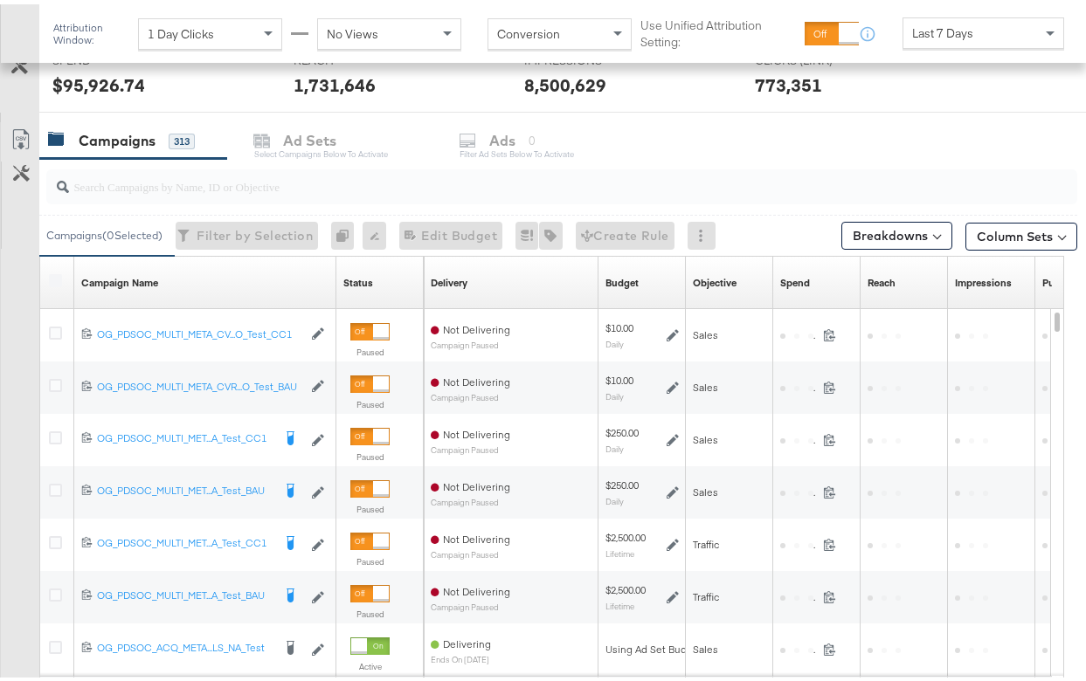
scroll to position [706, 0]
